Goal: Information Seeking & Learning: Learn about a topic

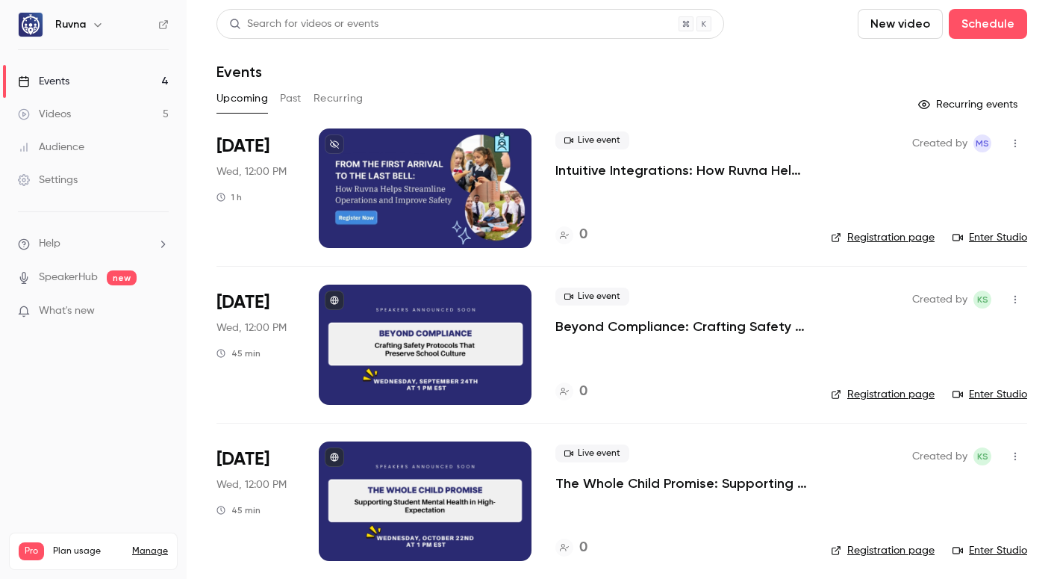
click at [292, 102] on button "Past" at bounding box center [291, 99] width 22 height 24
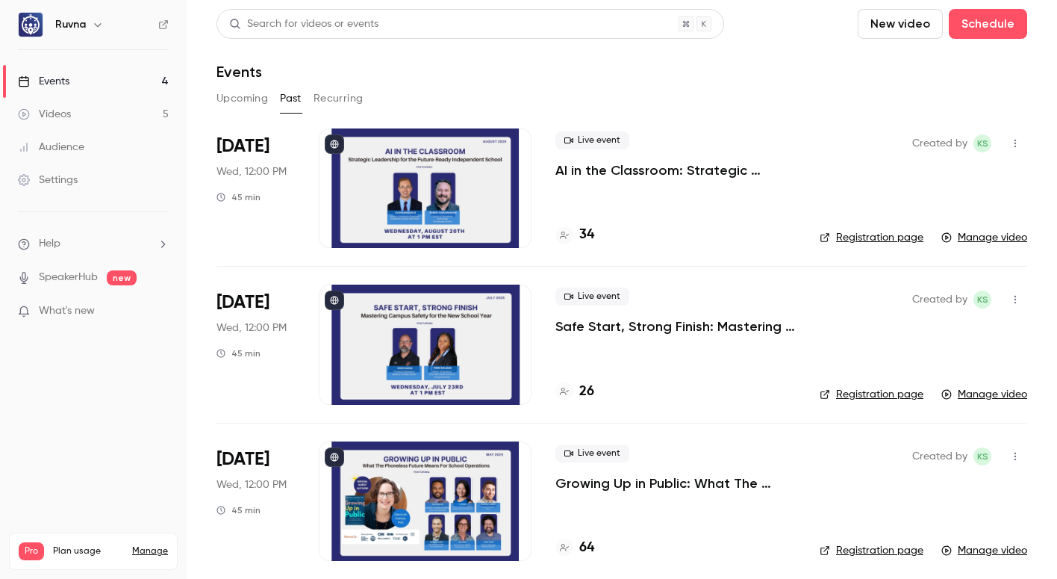
click at [611, 173] on p "AI in the Classroom: Strategic Leadership for the Future-Ready Independent Scho…" at bounding box center [675, 170] width 240 height 18
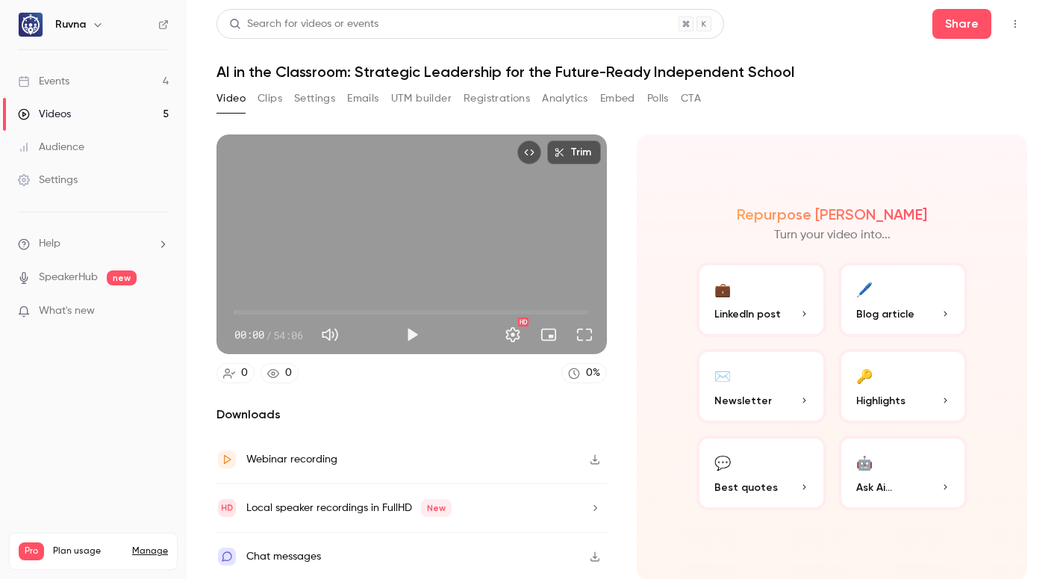
click at [488, 100] on button "Registrations" at bounding box center [497, 99] width 66 height 24
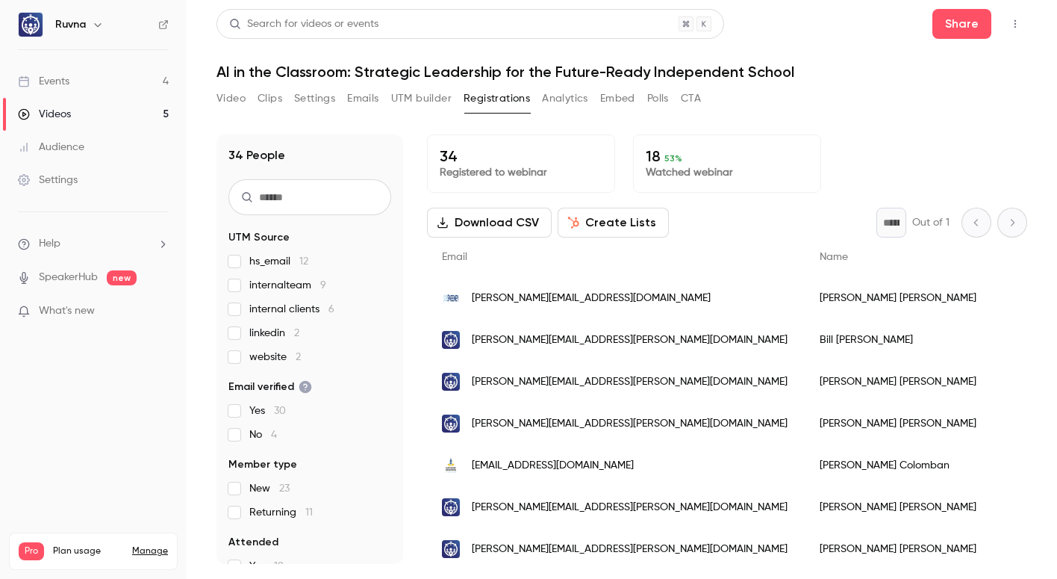
click at [259, 99] on button "Clips" at bounding box center [270, 99] width 25 height 24
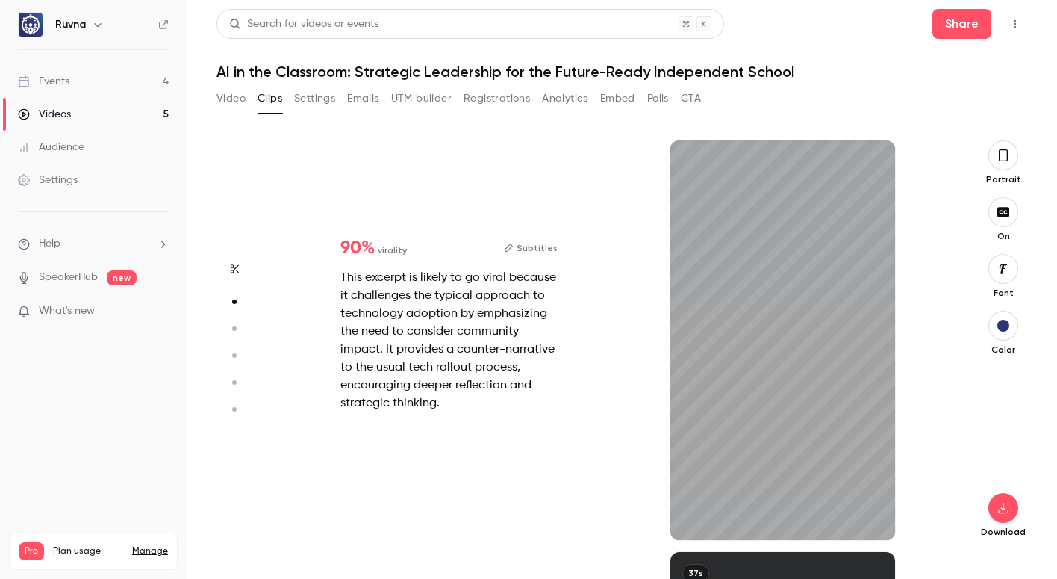
scroll to position [1234, 0]
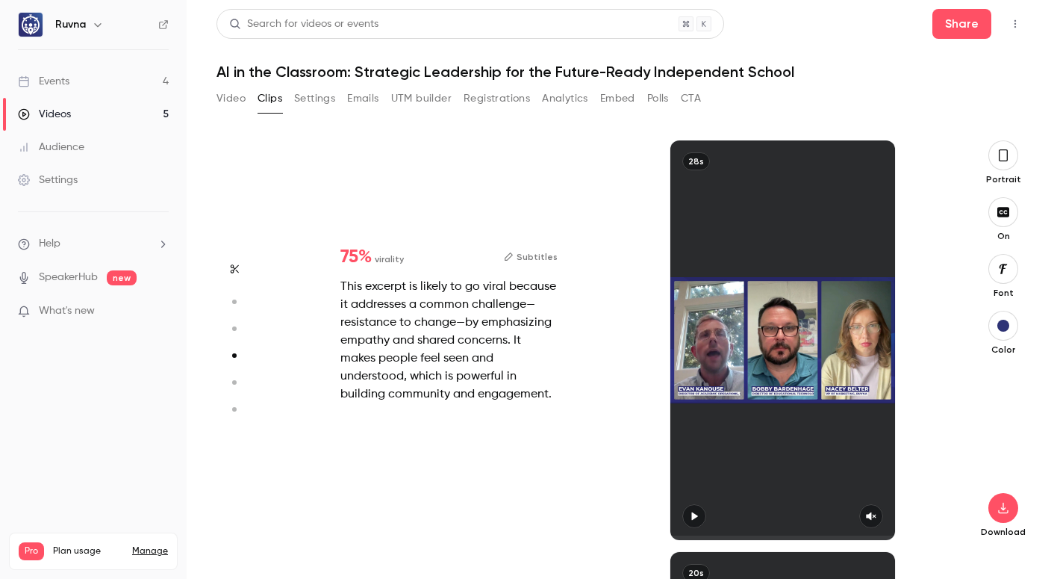
type input "*"
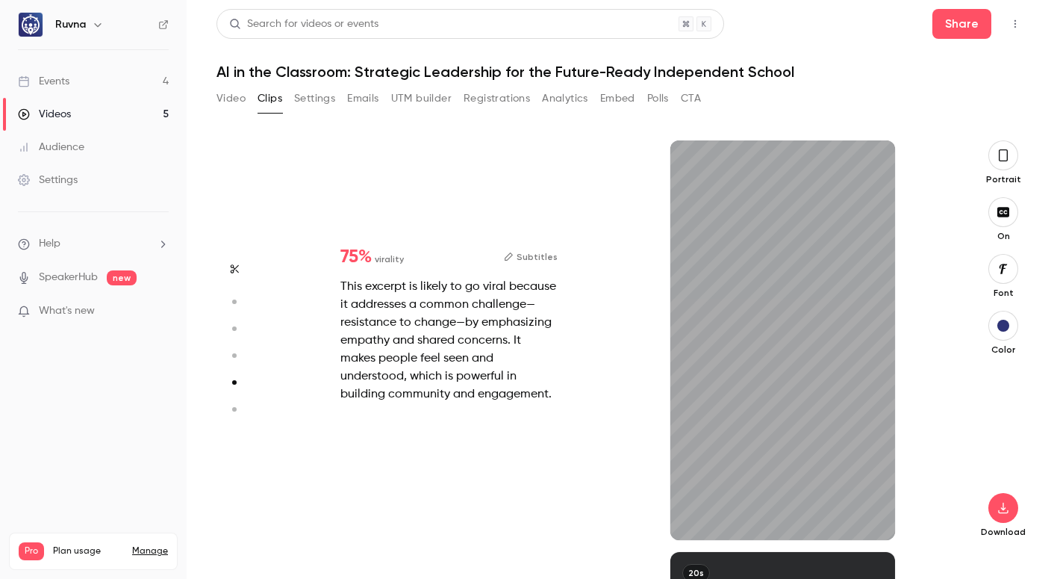
type input "*"
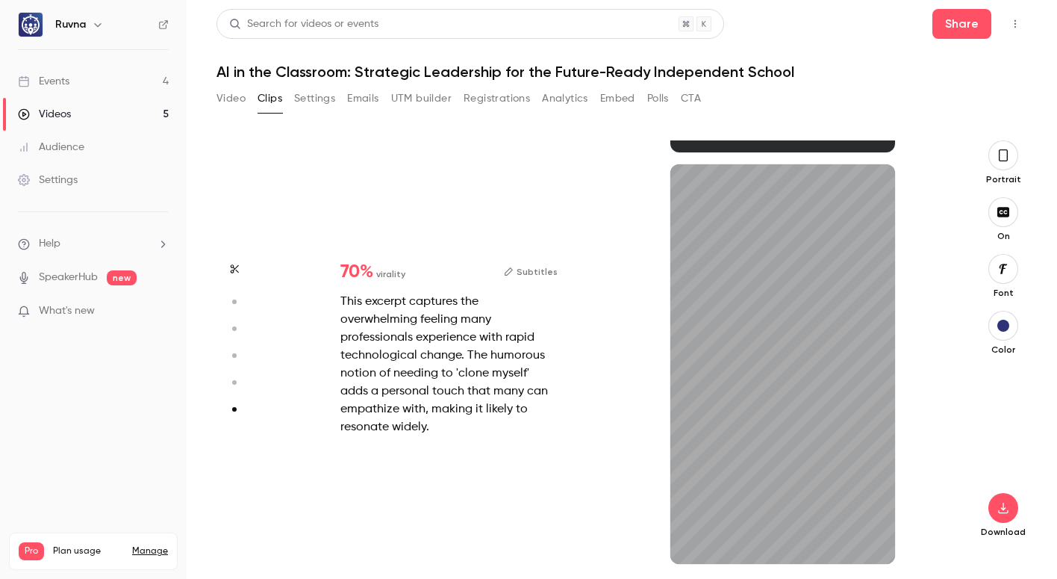
scroll to position [2033, 0]
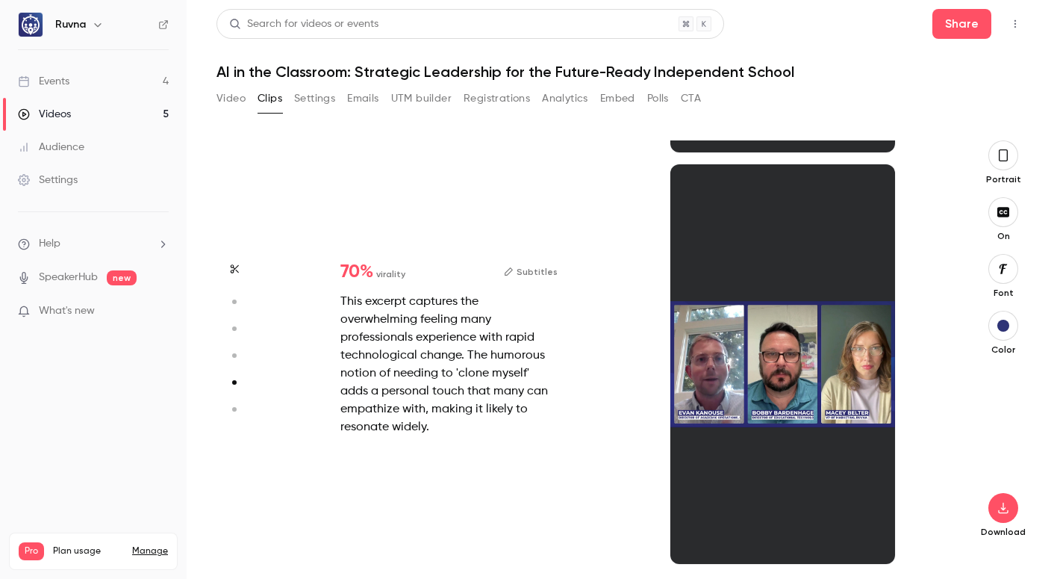
type input "*"
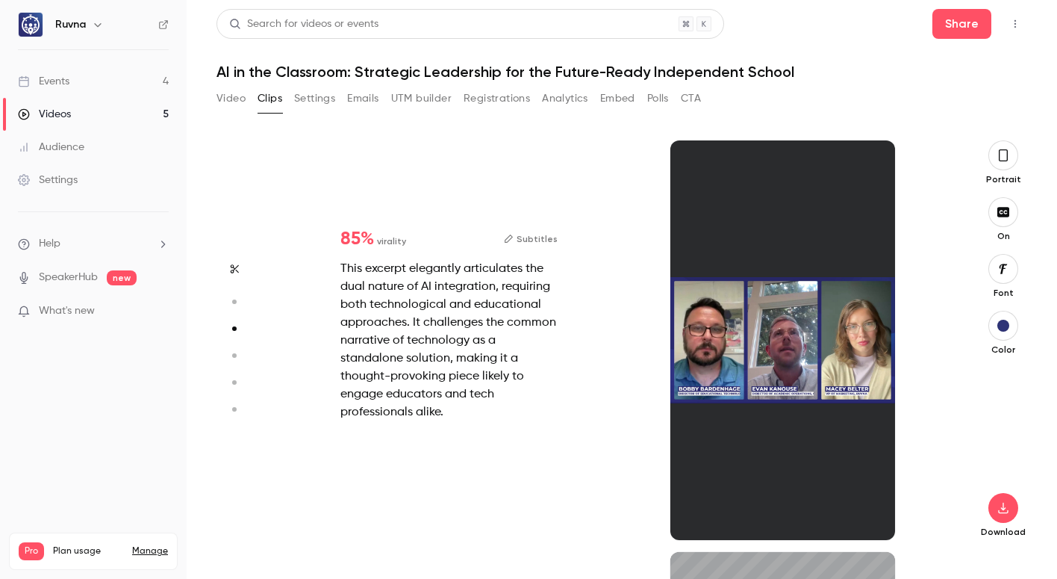
scroll to position [631, 0]
type input "*"
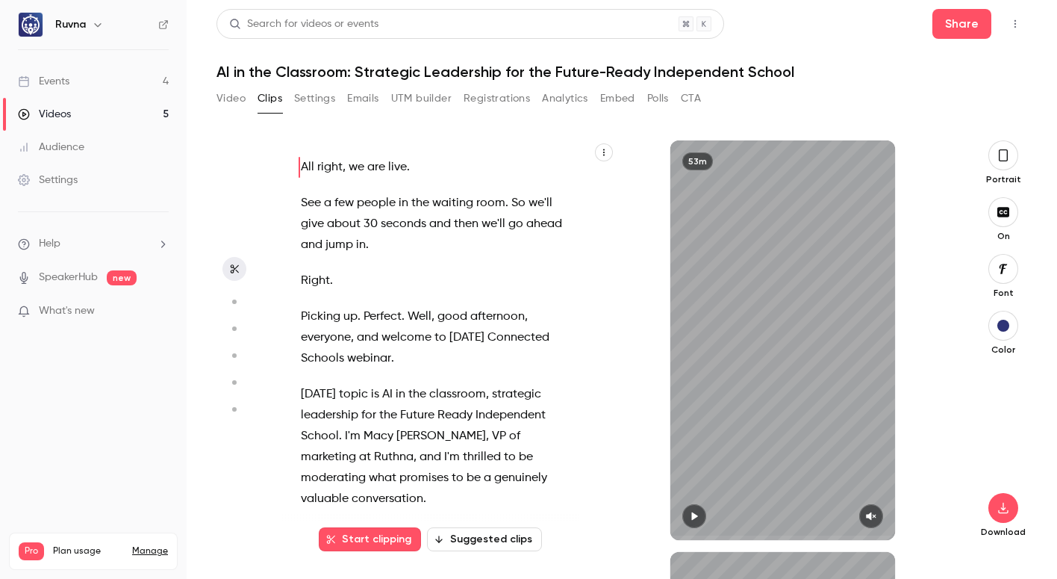
click at [225, 106] on button "Video" at bounding box center [230, 99] width 29 height 24
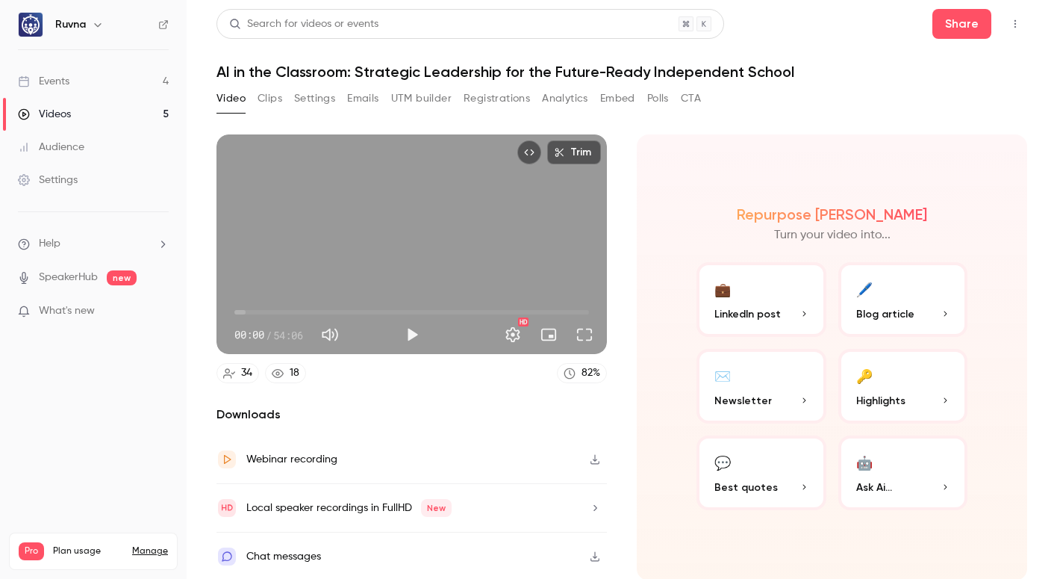
click at [663, 102] on button "Polls" at bounding box center [658, 99] width 22 height 24
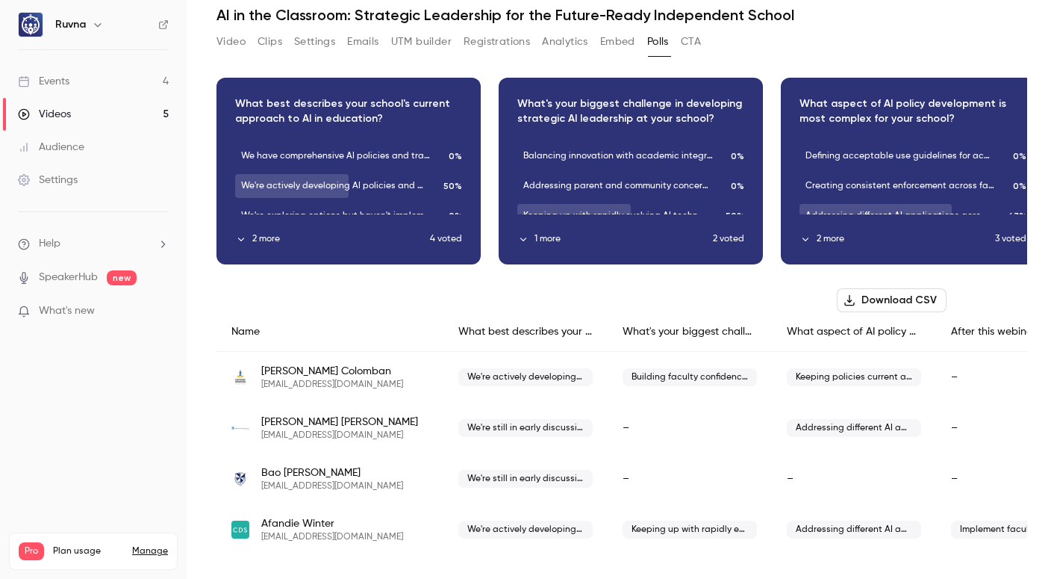
scroll to position [0, 139]
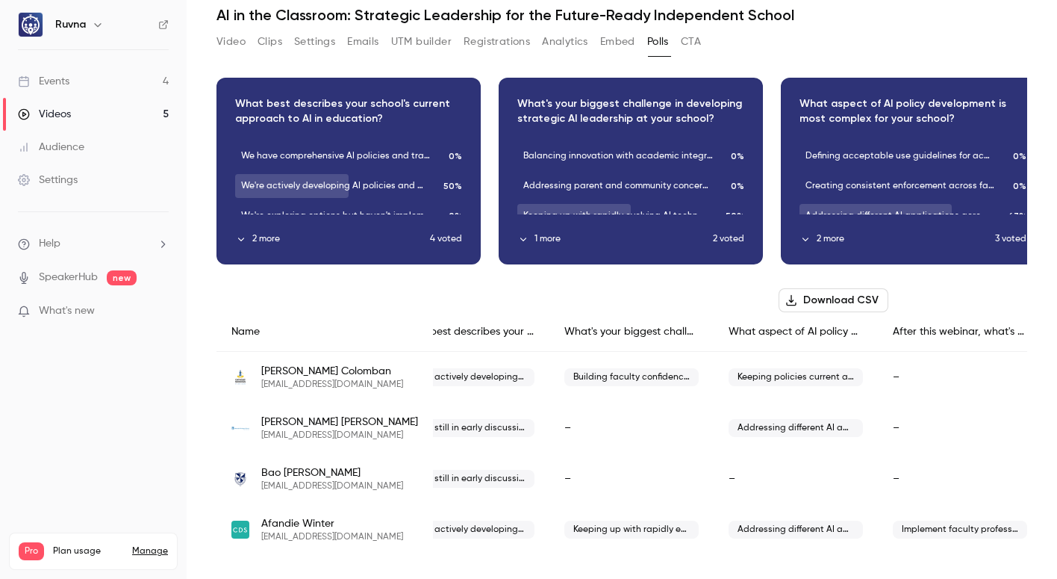
click at [918, 520] on span "Implement faculty professional development programs" at bounding box center [960, 529] width 134 height 18
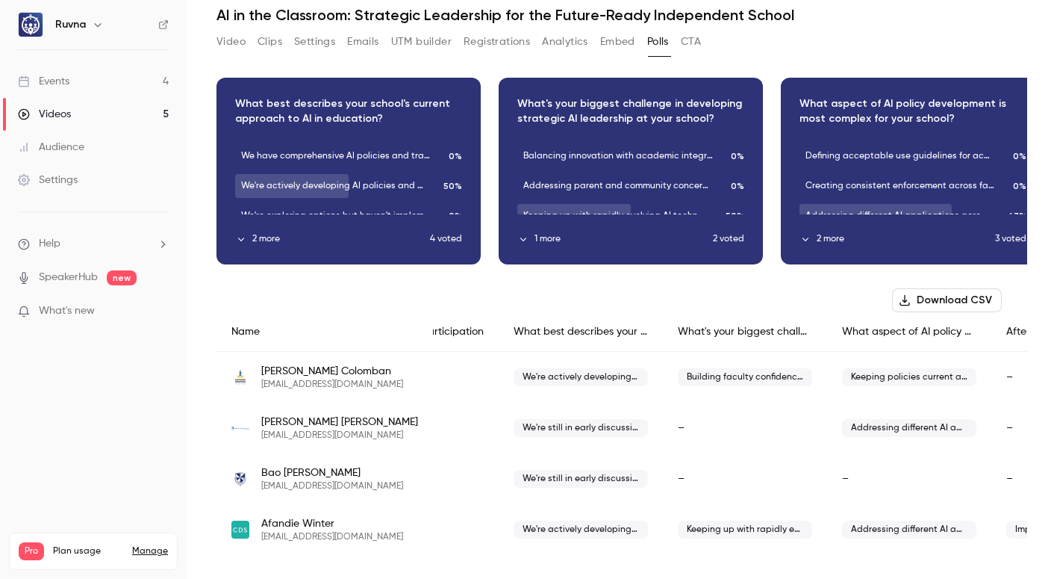
scroll to position [0, 0]
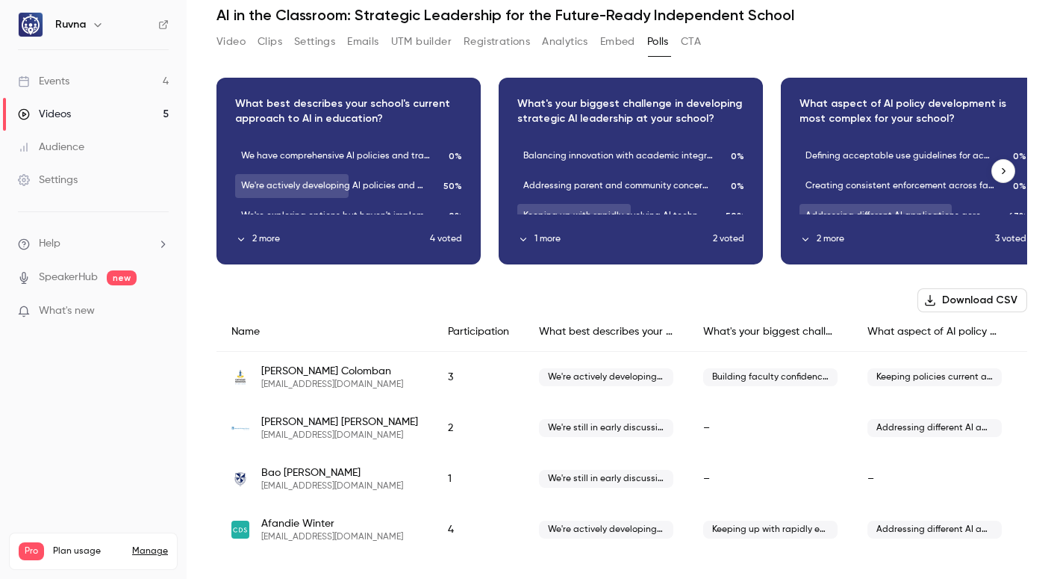
click at [260, 234] on div "Download image" at bounding box center [348, 170] width 263 height 185
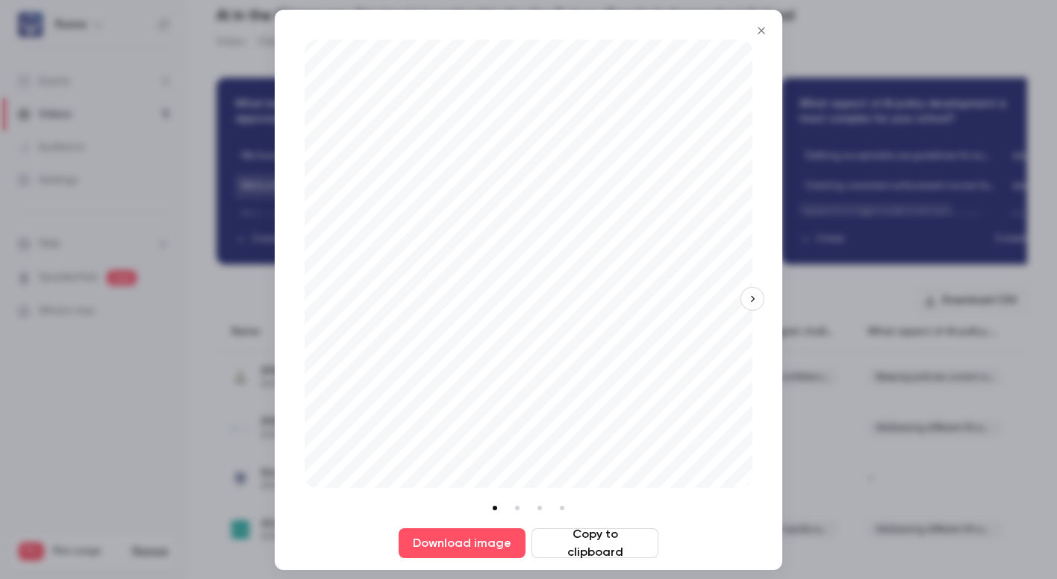
click at [766, 28] on icon "Close" at bounding box center [761, 31] width 18 height 12
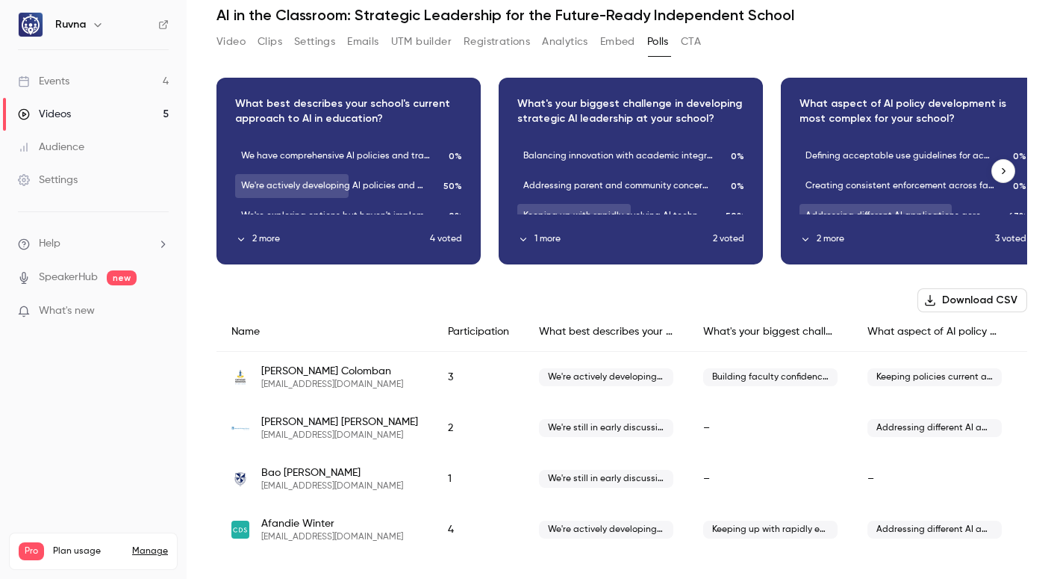
click at [364, 178] on p "Download image" at bounding box center [348, 186] width 85 height 16
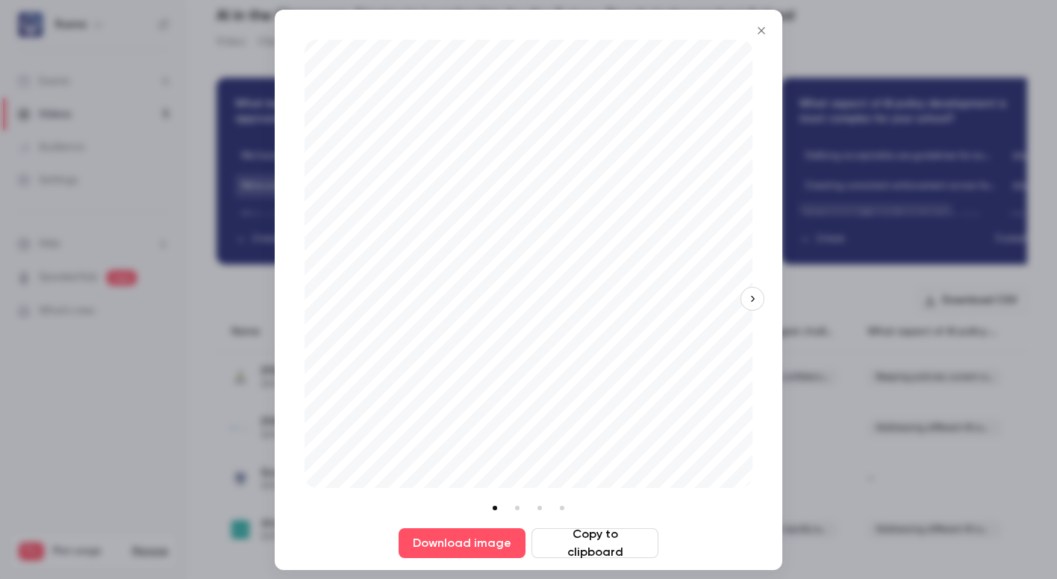
click at [762, 28] on icon "Close" at bounding box center [761, 31] width 18 height 12
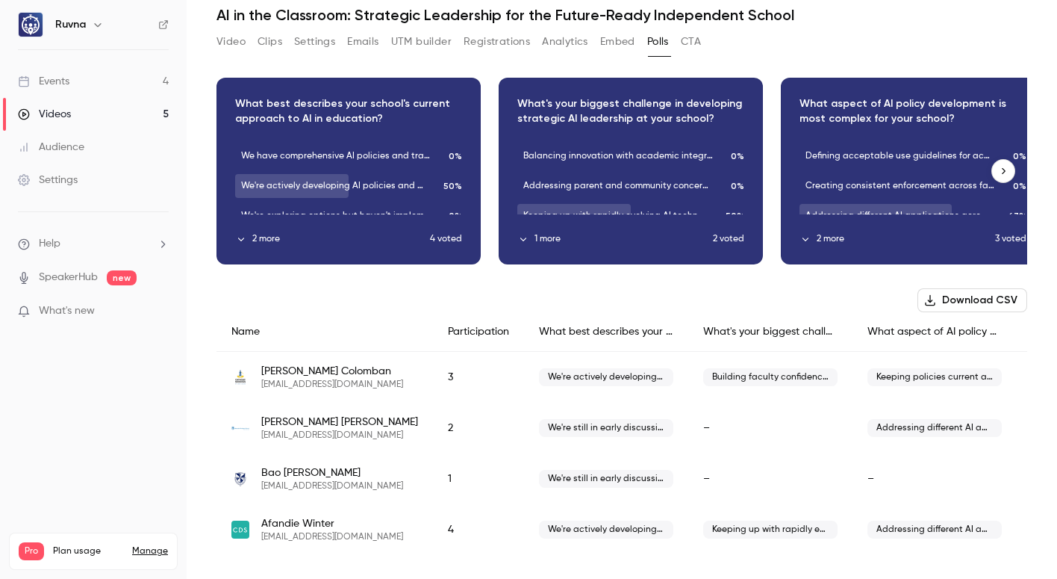
click at [689, 102] on div "Download image" at bounding box center [630, 170] width 263 height 185
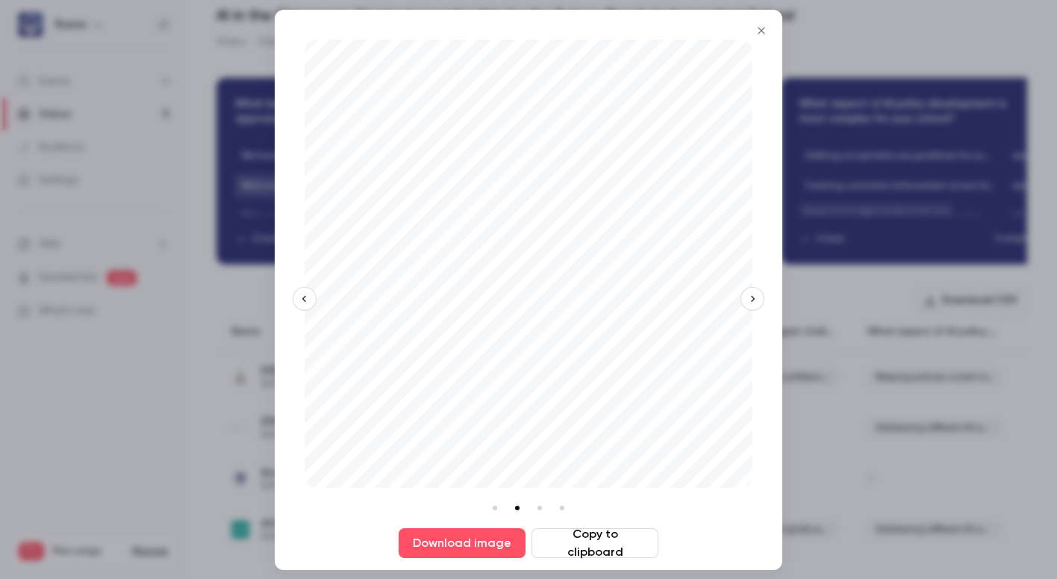
click at [759, 34] on icon "Close" at bounding box center [761, 31] width 18 height 12
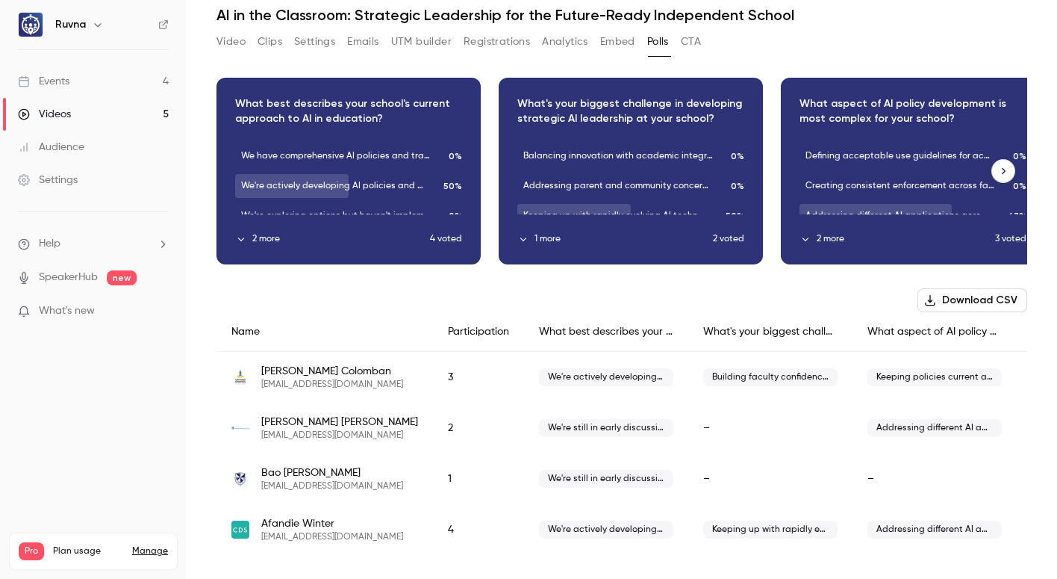
click at [264, 232] on button "2 more" at bounding box center [332, 238] width 195 height 13
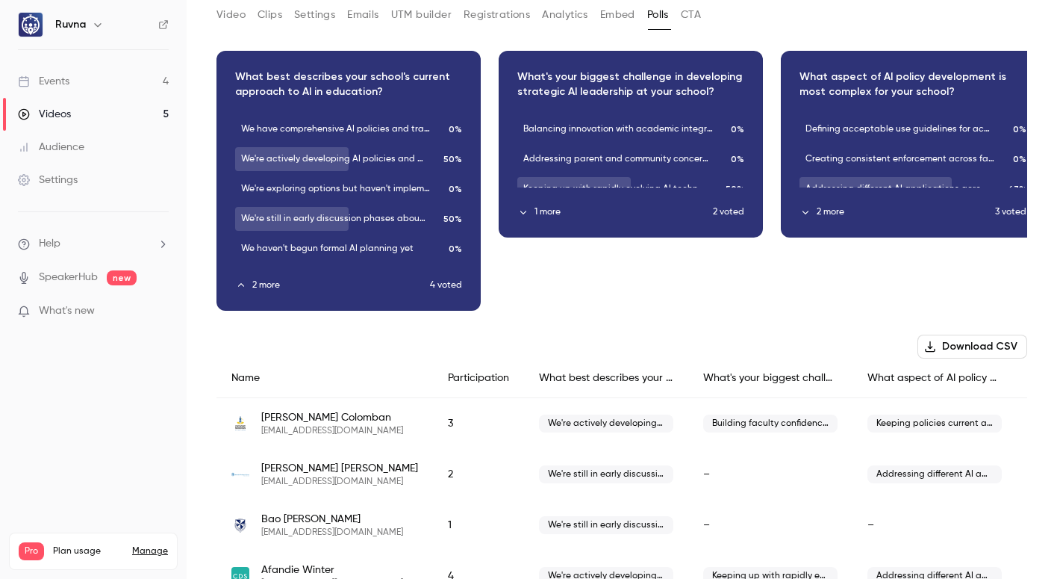
scroll to position [141, 0]
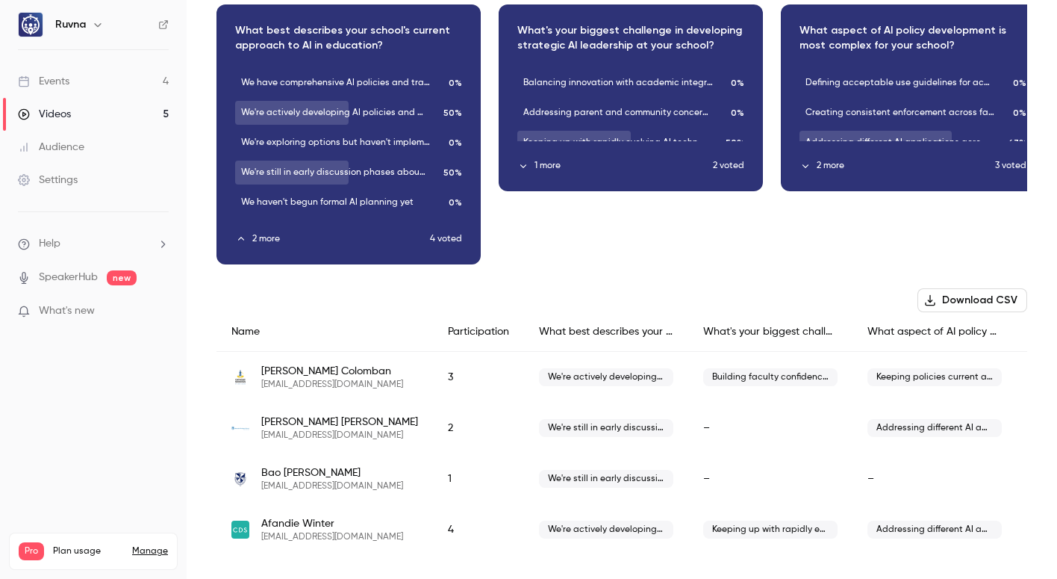
click at [561, 470] on span "We're still in early discussion phases about AI approaches" at bounding box center [606, 479] width 134 height 18
click at [262, 219] on div "Download image" at bounding box center [348, 134] width 263 height 258
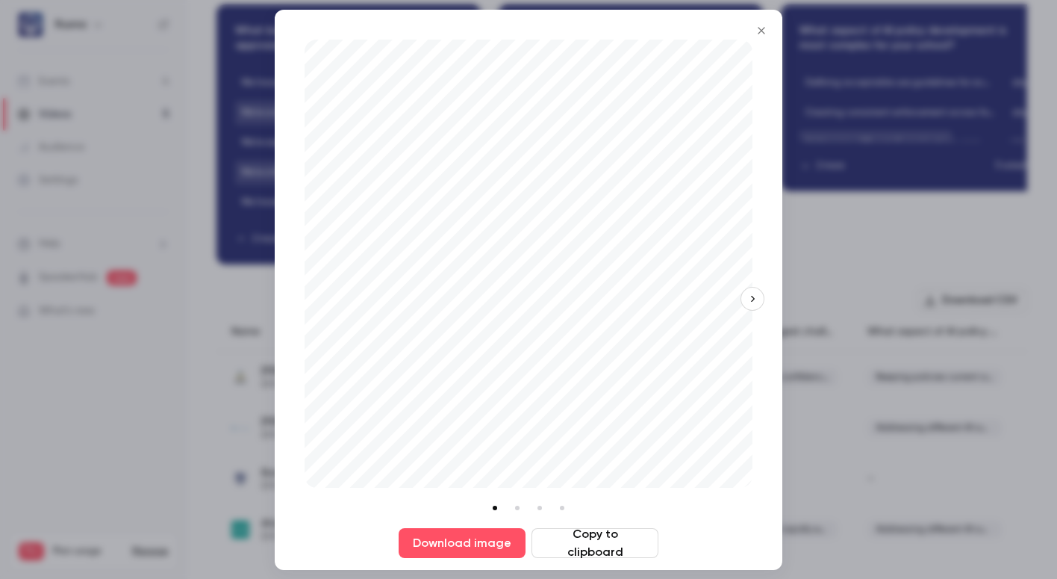
click at [759, 302] on button "button" at bounding box center [753, 299] width 24 height 24
click at [299, 290] on button "button" at bounding box center [305, 299] width 24 height 24
click at [301, 290] on button "button" at bounding box center [305, 299] width 24 height 24
click at [764, 33] on icon "Close" at bounding box center [761, 30] width 7 height 7
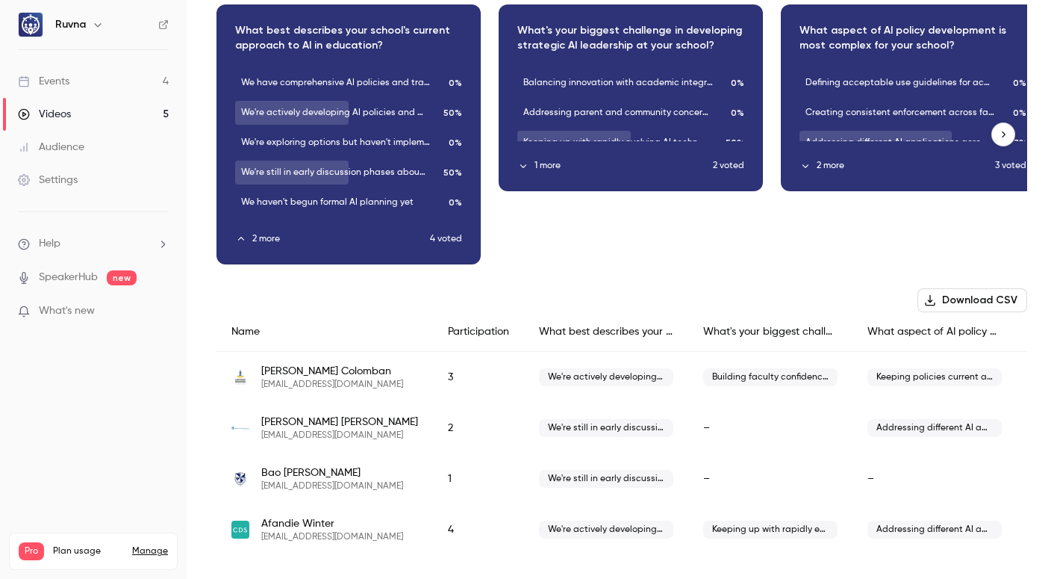
scroll to position [0, 0]
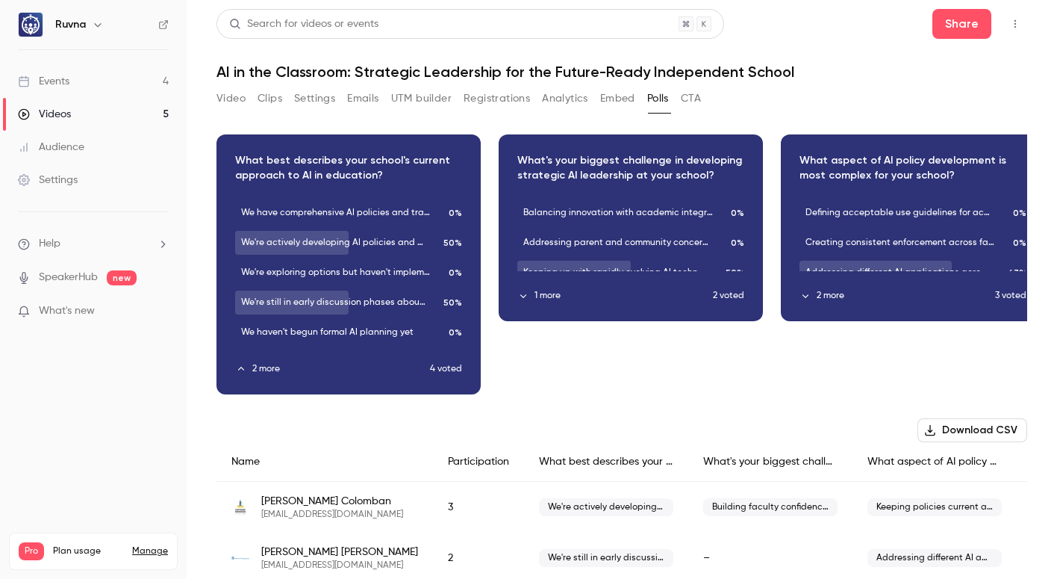
click at [499, 97] on button "Registrations" at bounding box center [497, 99] width 66 height 24
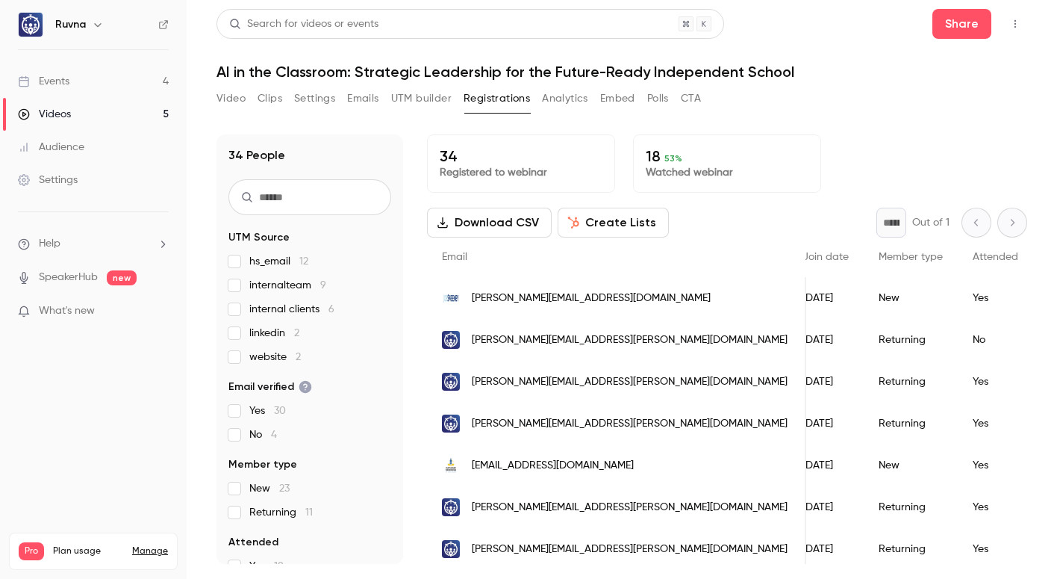
click at [967, 228] on div "* Out of 1" at bounding box center [951, 223] width 151 height 30
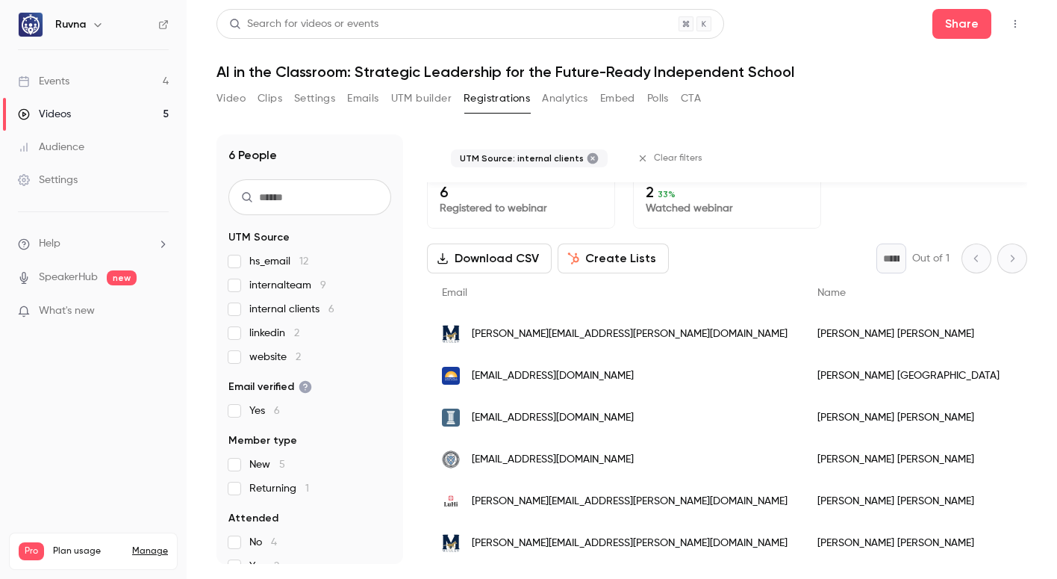
scroll to position [23, 0]
